Goal: Find contact information: Find contact information

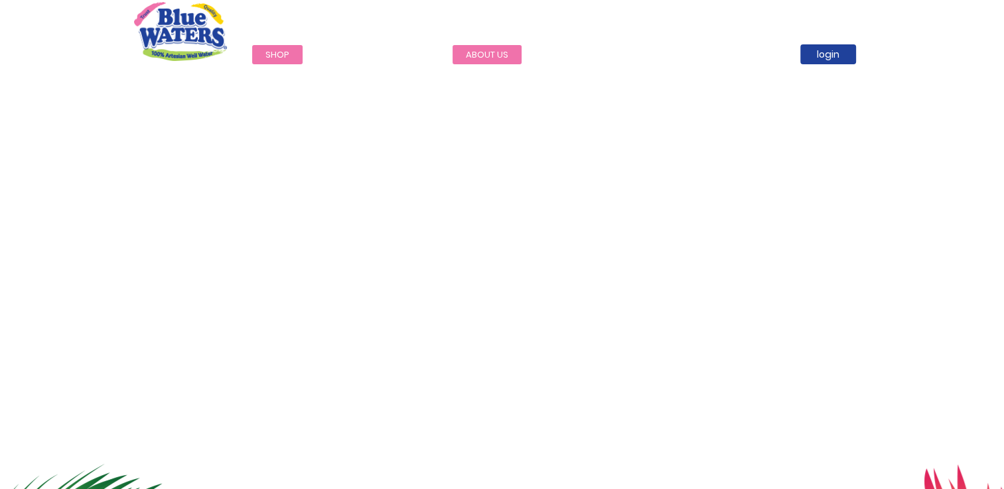
click at [493, 56] on link "about us" at bounding box center [486, 54] width 69 height 19
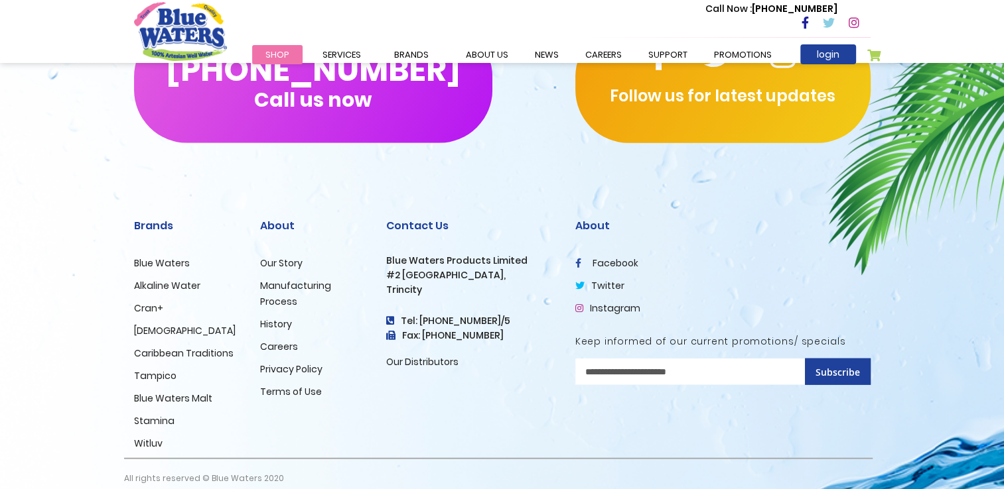
scroll to position [3253, 0]
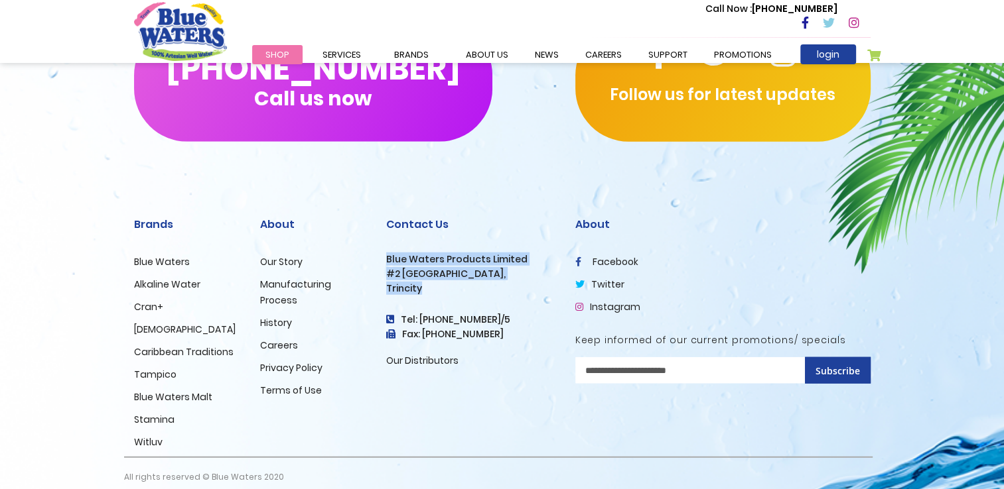
drag, startPoint x: 387, startPoint y: 245, endPoint x: 421, endPoint y: 277, distance: 46.9
click at [421, 277] on div "Contact Us Blue Waters Products Limited [STREET_ADDRESS] Tel: [PHONE_NUMBER]/5 …" at bounding box center [470, 293] width 169 height 151
copy div "Blue Waters Products Limited [STREET_ADDRESS]"
